Goal: Transaction & Acquisition: Purchase product/service

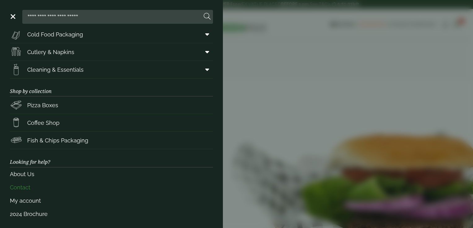
scroll to position [78, 0]
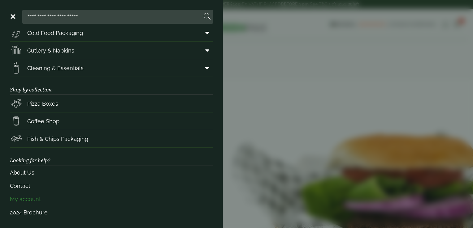
click at [52, 194] on link "My account" at bounding box center [111, 199] width 203 height 13
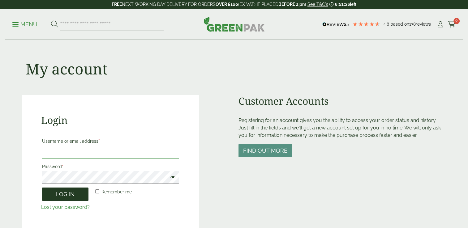
type input "**********"
click at [59, 193] on button "Log in" at bounding box center [65, 194] width 46 height 13
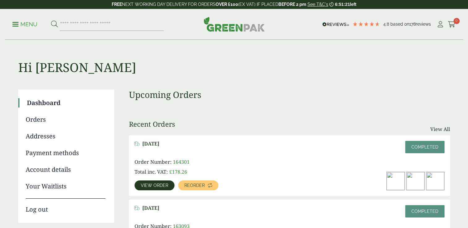
click at [155, 187] on span "View order" at bounding box center [155, 185] width 28 height 4
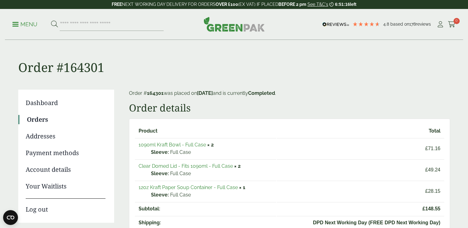
click at [196, 143] on link "1090ml Kraft Bowl - Full Case" at bounding box center [172, 145] width 67 height 6
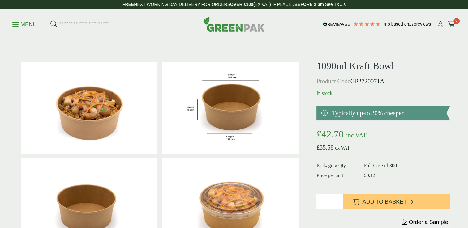
type input "*"
click at [338, 200] on input "*" at bounding box center [329, 201] width 27 height 15
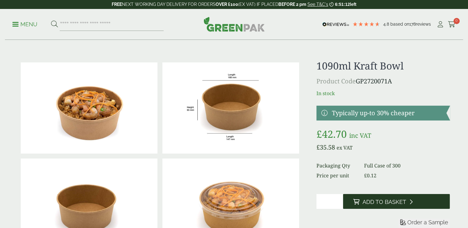
click at [355, 204] on icon at bounding box center [356, 202] width 6 height 6
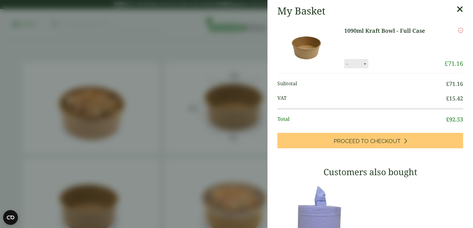
click at [456, 10] on icon at bounding box center [459, 9] width 6 height 9
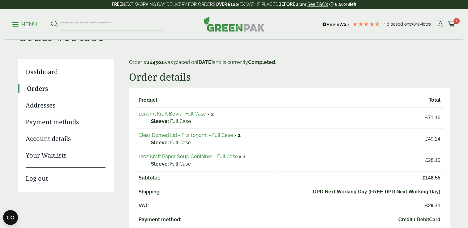
click at [221, 157] on link "12oz Kraft Paper Soup Container - Full Case" at bounding box center [188, 157] width 99 height 6
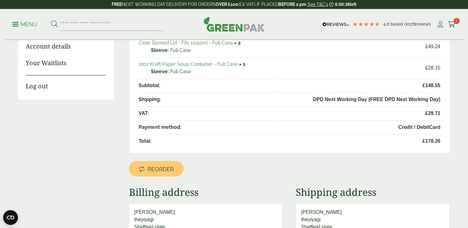
scroll to position [124, 0]
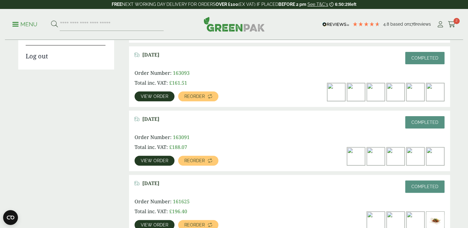
click at [146, 96] on span "View order" at bounding box center [155, 96] width 28 height 4
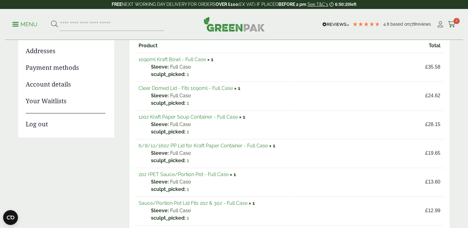
scroll to position [93, 0]
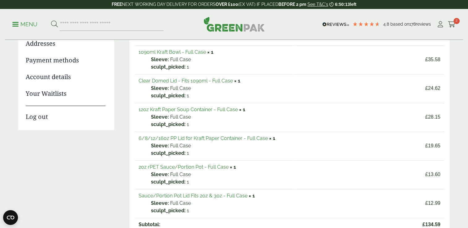
click at [188, 111] on link "12oz Kraft Paper Soup Container - Full Case" at bounding box center [188, 110] width 99 height 6
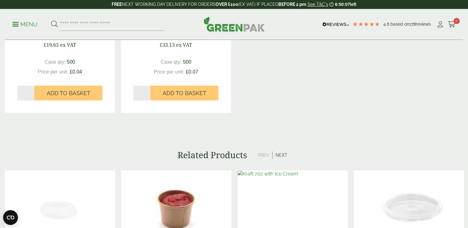
scroll to position [712, 0]
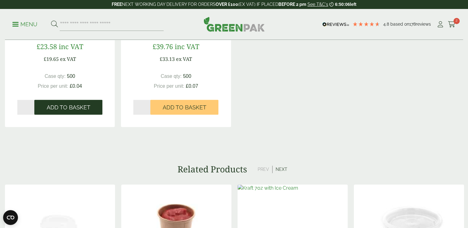
click at [71, 110] on span "Add to Basket" at bounding box center [69, 107] width 44 height 7
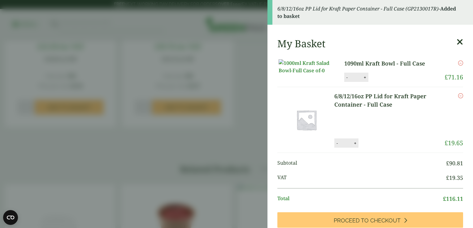
click at [354, 146] on button "+" at bounding box center [355, 143] width 6 height 5
type input "*"
click at [239, 155] on aside "6/8/12/16oz PP Lid for Kraft Paper Container - Full Case (GP2130017R) - Added t…" at bounding box center [236, 114] width 473 height 228
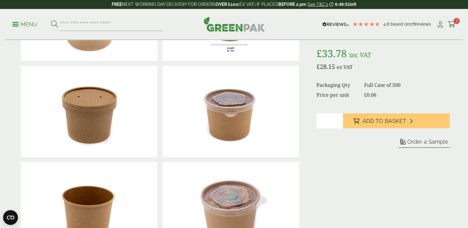
scroll to position [0, 0]
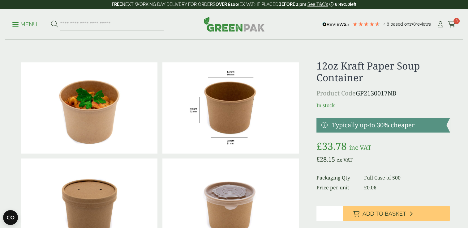
drag, startPoint x: 333, startPoint y: 106, endPoint x: 347, endPoint y: 119, distance: 19.5
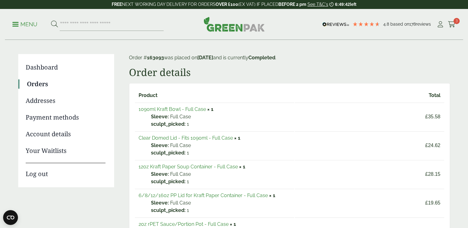
scroll to position [31, 0]
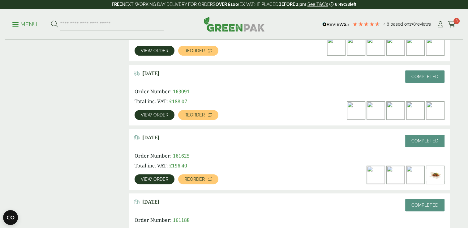
scroll to position [214, 0]
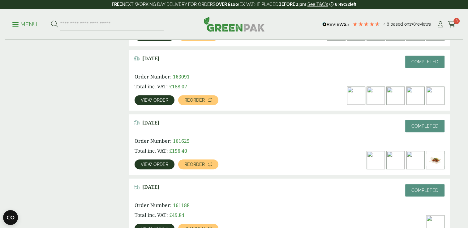
click at [147, 103] on link "View order" at bounding box center [155, 100] width 40 height 10
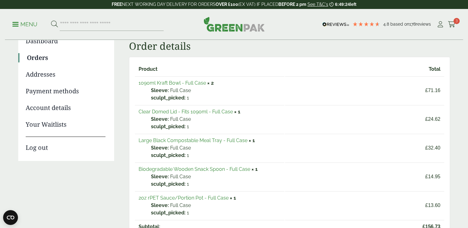
click at [213, 168] on link "Biodegradable Wooden Snack Spoon - Full Case" at bounding box center [195, 169] width 112 height 6
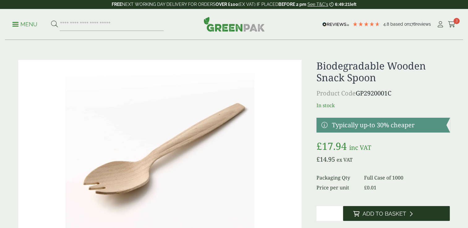
click at [372, 215] on span "Add to Basket" at bounding box center [384, 214] width 44 height 7
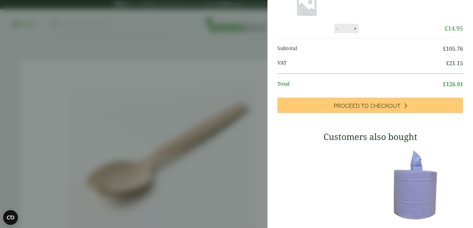
scroll to position [153, 0]
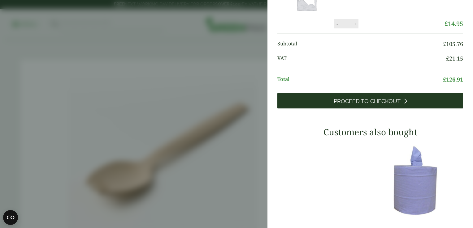
click at [398, 109] on link "Proceed to Checkout" at bounding box center [370, 100] width 186 height 15
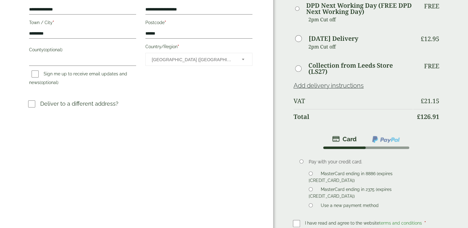
scroll to position [186, 0]
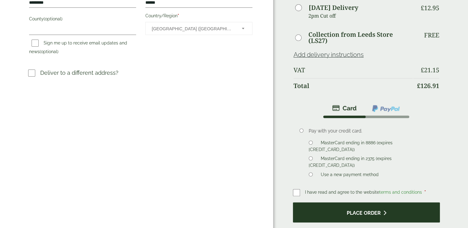
click at [339, 203] on button "Place order" at bounding box center [366, 213] width 147 height 20
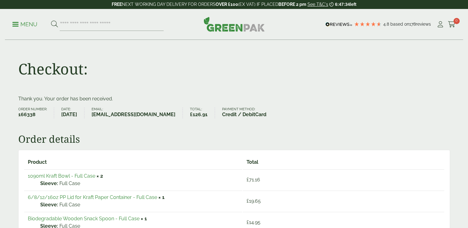
drag, startPoint x: 71, startPoint y: 115, endPoint x: 89, endPoint y: 115, distance: 17.6
click at [77, 115] on strong "[DATE]" at bounding box center [69, 114] width 16 height 7
drag, startPoint x: 89, startPoint y: 115, endPoint x: 91, endPoint y: 127, distance: 12.0
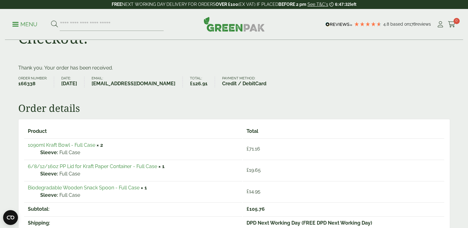
scroll to position [62, 0]
